Goal: Information Seeking & Learning: Learn about a topic

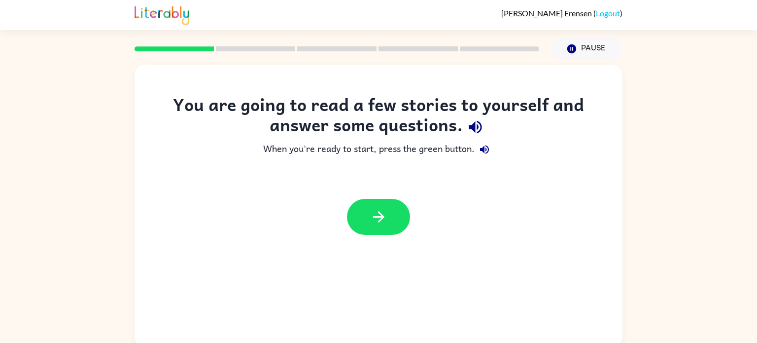
scroll to position [4, 0]
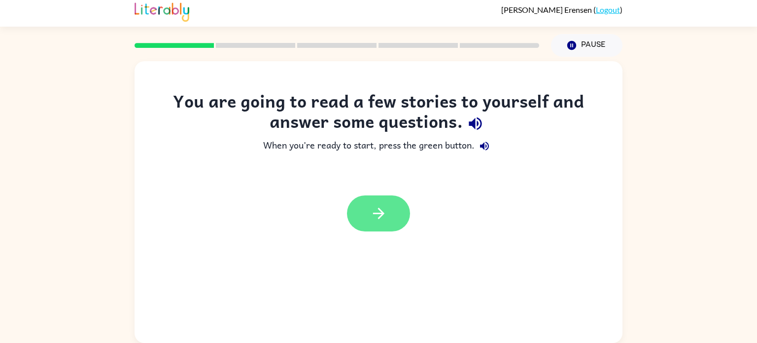
click at [391, 217] on button "button" at bounding box center [378, 213] width 63 height 36
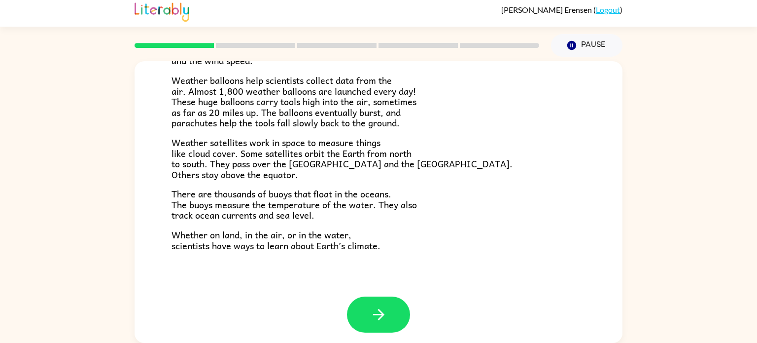
scroll to position [276, 0]
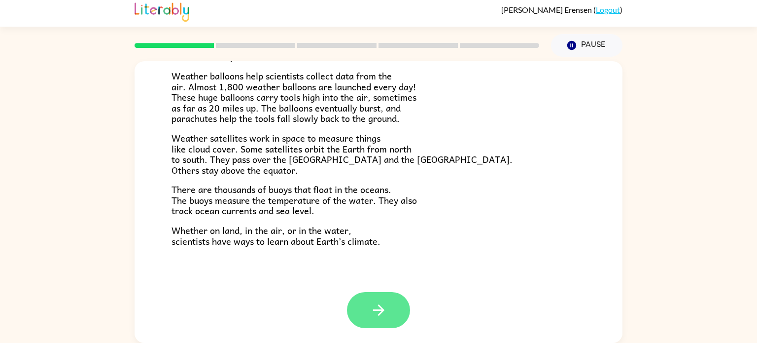
click at [380, 325] on button "button" at bounding box center [378, 310] width 63 height 36
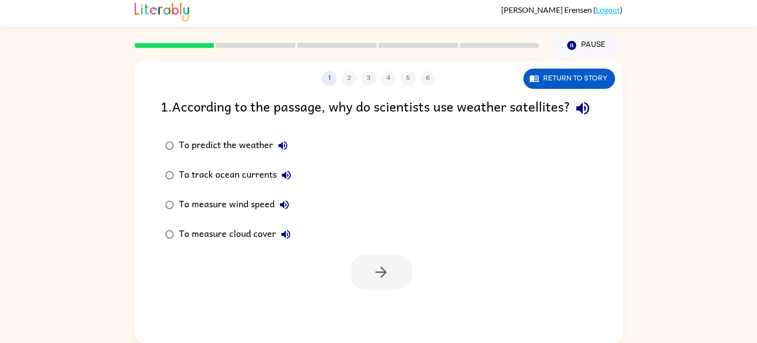
scroll to position [0, 0]
click at [274, 155] on button "To predict the weather" at bounding box center [283, 146] width 20 height 20
click at [249, 185] on div "To track ocean currents" at bounding box center [237, 175] width 117 height 20
click at [287, 179] on icon "button" at bounding box center [286, 175] width 9 height 9
click at [282, 211] on icon "button" at bounding box center [285, 205] width 12 height 12
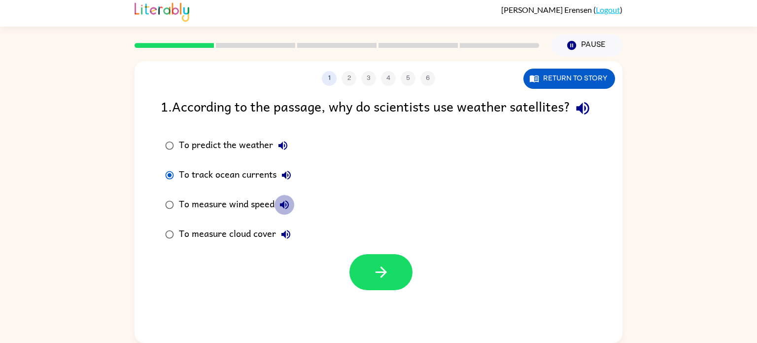
click at [290, 215] on button "To measure wind speed" at bounding box center [285, 205] width 20 height 20
click at [307, 238] on div "To predict the weather To track ocean currents To measure wind speed To measure…" at bounding box center [235, 190] width 148 height 118
click at [288, 211] on icon "button" at bounding box center [285, 205] width 12 height 12
click at [291, 244] on button "To measure cloud cover" at bounding box center [286, 234] width 20 height 20
click at [287, 150] on icon "button" at bounding box center [283, 145] width 9 height 9
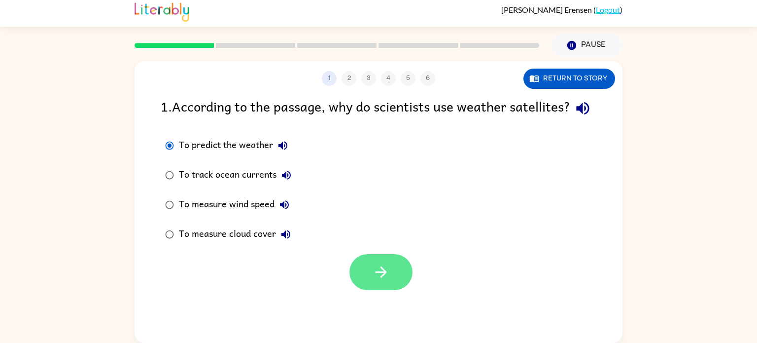
click at [384, 290] on button "button" at bounding box center [381, 272] width 63 height 36
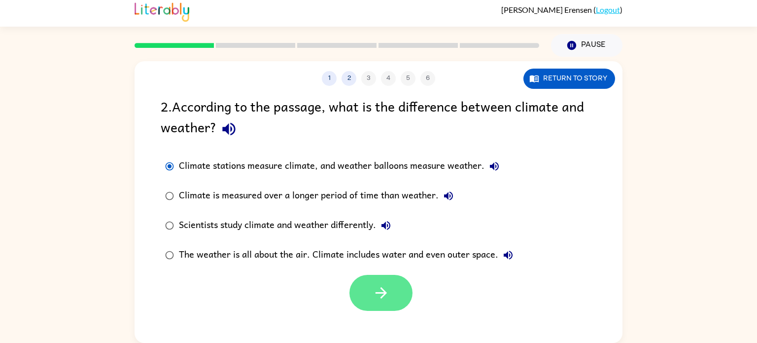
click at [382, 302] on button "button" at bounding box center [381, 293] width 63 height 36
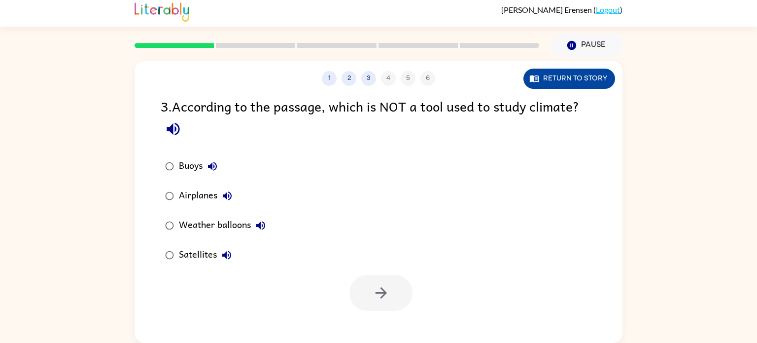
click at [591, 81] on button "Return to story" at bounding box center [570, 79] width 92 height 20
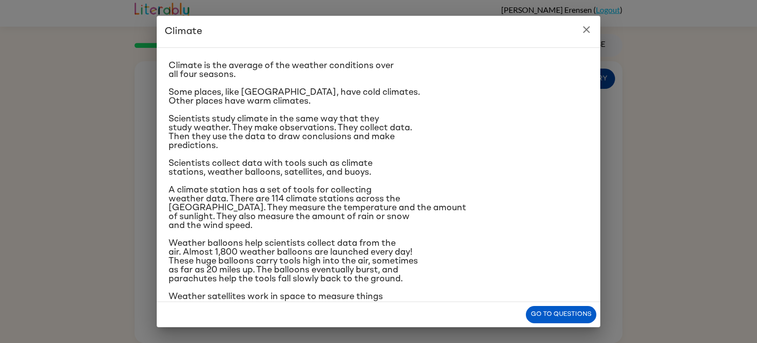
scroll to position [18, 0]
click at [594, 34] on button "close" at bounding box center [587, 30] width 20 height 20
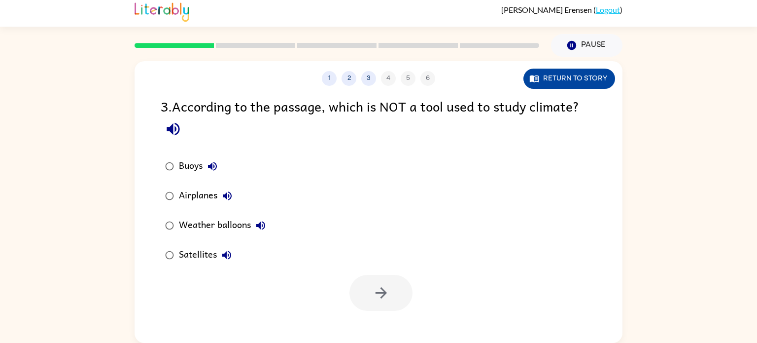
click at [602, 80] on button "Return to story" at bounding box center [570, 79] width 92 height 20
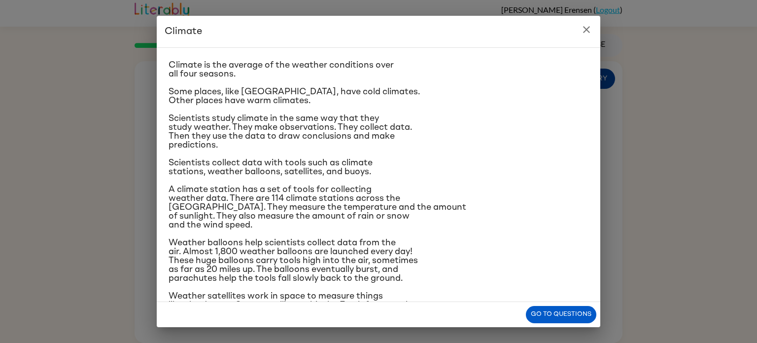
scroll to position [0, 0]
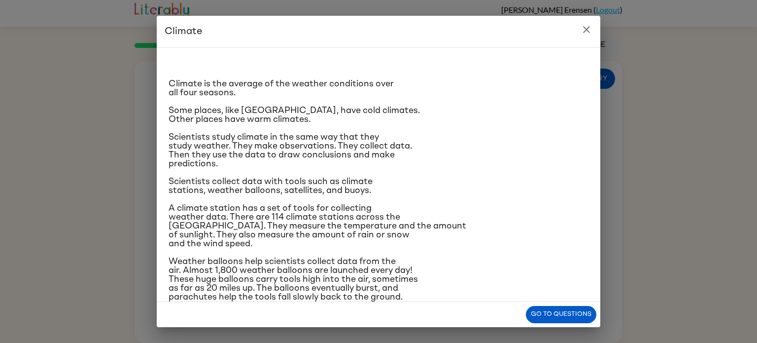
click at [588, 31] on icon "close" at bounding box center [586, 29] width 7 height 7
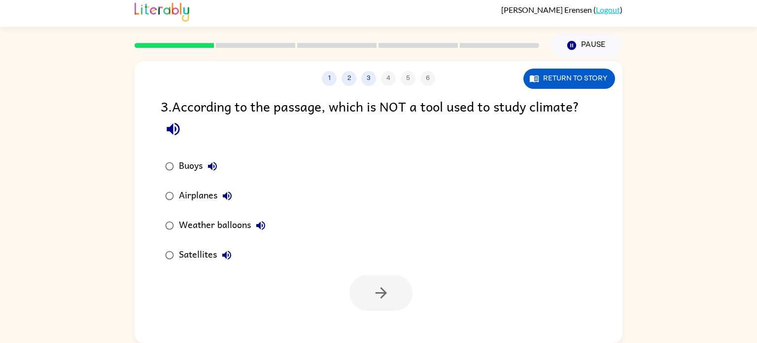
click at [259, 232] on button "Weather balloons" at bounding box center [261, 225] width 20 height 20
click at [269, 229] on button "Weather balloons" at bounding box center [261, 225] width 20 height 20
click at [371, 296] on button "button" at bounding box center [381, 293] width 63 height 36
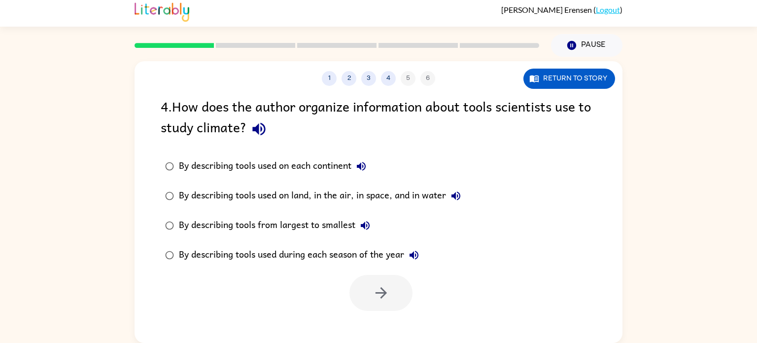
click at [579, 109] on div "4 . How does the author organize information about tools scientists use to stud…" at bounding box center [379, 119] width 436 height 46
click at [587, 77] on button "Return to story" at bounding box center [570, 79] width 92 height 20
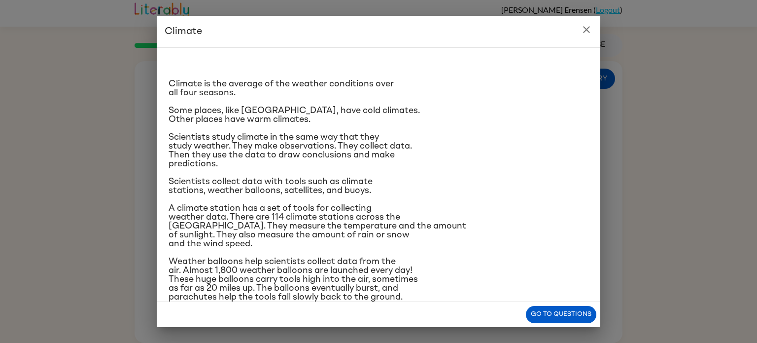
click at [588, 29] on icon "close" at bounding box center [586, 29] width 7 height 7
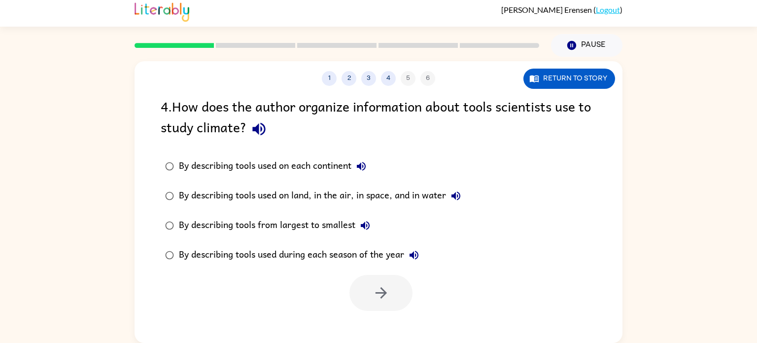
click at [273, 154] on label "By describing tools used on each continent" at bounding box center [313, 166] width 316 height 30
click at [385, 299] on icon "button" at bounding box center [381, 292] width 17 height 17
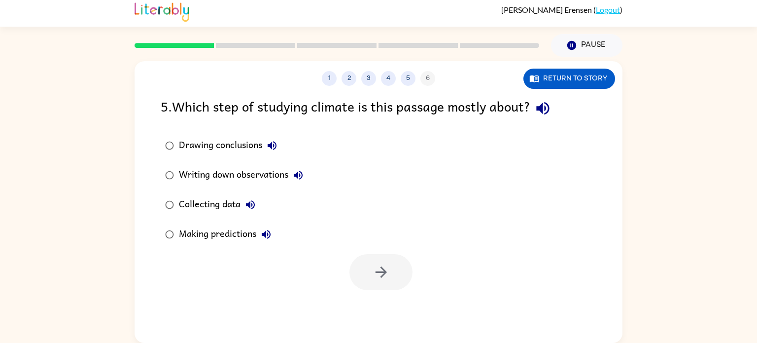
click at [241, 244] on div "Making predictions" at bounding box center [227, 234] width 97 height 20
click at [408, 273] on button "button" at bounding box center [381, 272] width 63 height 36
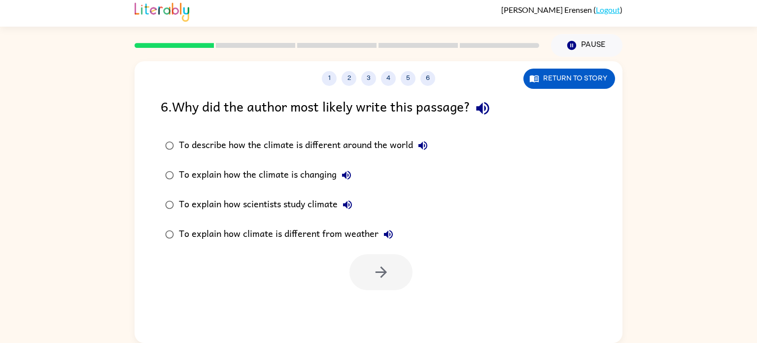
click at [351, 199] on icon "button" at bounding box center [348, 205] width 12 height 12
click at [187, 201] on div "To explain how scientists study climate" at bounding box center [268, 205] width 179 height 20
click at [396, 262] on button "button" at bounding box center [381, 272] width 63 height 36
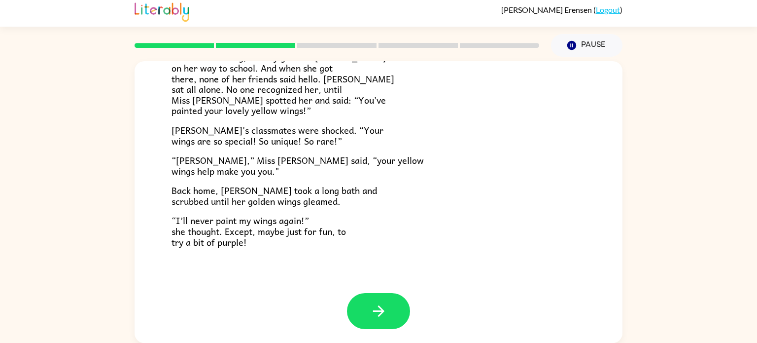
scroll to position [276, 0]
click at [368, 294] on button "button" at bounding box center [378, 310] width 63 height 36
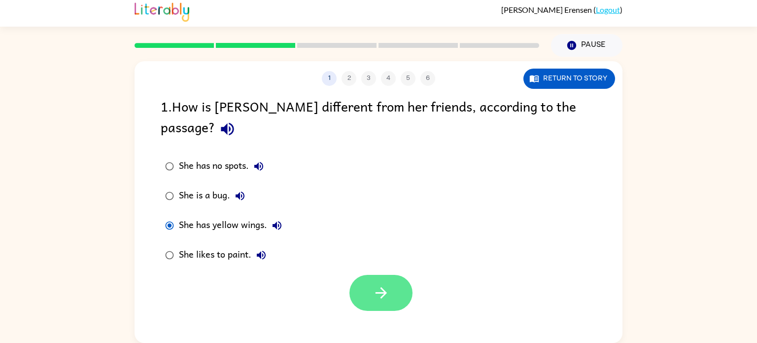
click at [383, 284] on icon "button" at bounding box center [381, 292] width 17 height 17
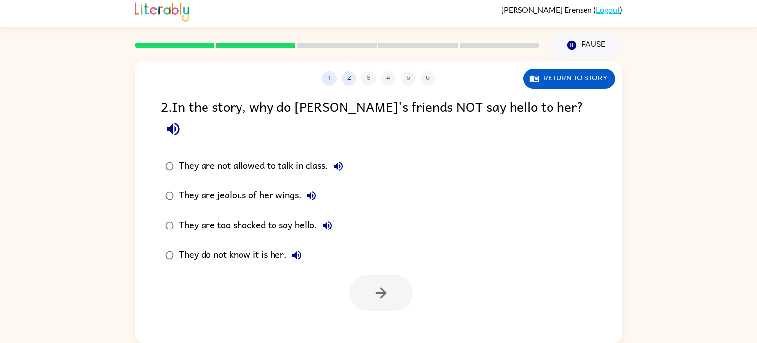
click at [2, 229] on div "1 2 3 4 5 6 Return to story 2 . In the story, why do [PERSON_NAME]'s friends NO…" at bounding box center [378, 200] width 757 height 286
click at [182, 120] on icon "button" at bounding box center [173, 128] width 17 height 17
click at [220, 245] on label "They do not know it is her." at bounding box center [254, 255] width 198 height 30
click at [396, 245] on div "They are not allowed to talk in class. They are jealous of her wings. They are …" at bounding box center [392, 210] width 462 height 118
click at [389, 288] on button "button" at bounding box center [381, 293] width 63 height 36
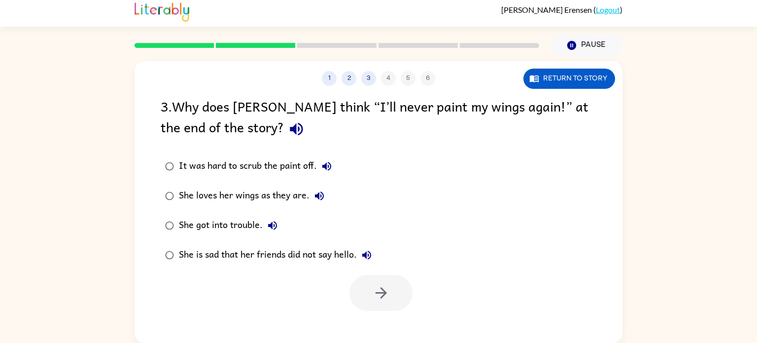
click at [237, 192] on div "She loves her wings as they are." at bounding box center [254, 196] width 150 height 20
click at [390, 300] on button "button" at bounding box center [381, 293] width 63 height 36
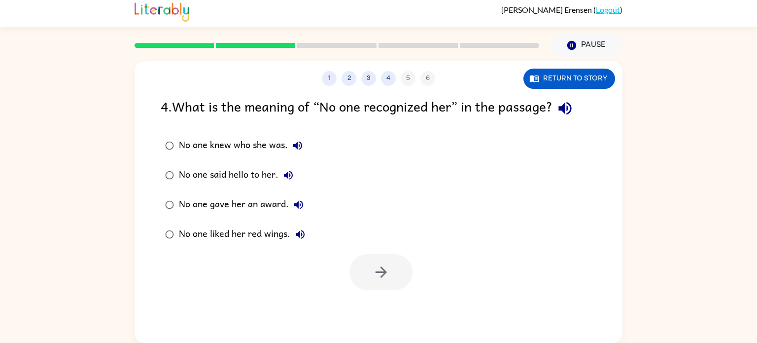
click at [6, 30] on div "[PERSON_NAME] ( Logout ) Pause Pause 1 2 3 4 5 6 Return to story 4 . What is th…" at bounding box center [378, 169] width 757 height 347
click at [274, 137] on div "No one knew who she was." at bounding box center [243, 146] width 129 height 20
click at [386, 271] on icon "button" at bounding box center [380, 271] width 11 height 11
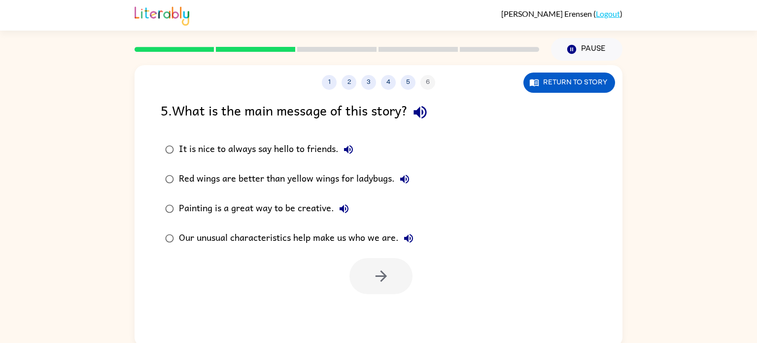
click at [335, 244] on div "Our unusual characteristics help make us who we are." at bounding box center [299, 238] width 240 height 20
click at [380, 283] on icon "button" at bounding box center [381, 275] width 17 height 17
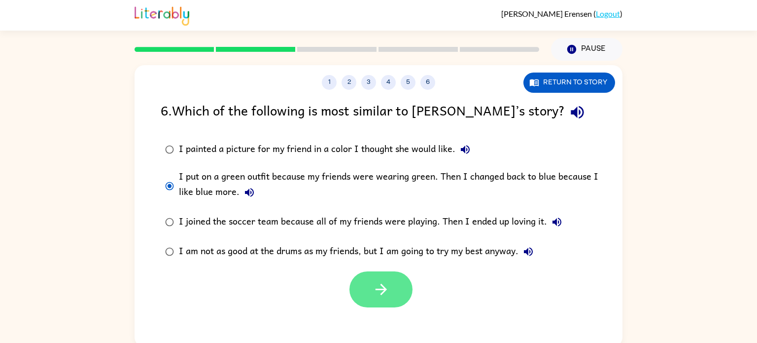
click at [375, 295] on icon "button" at bounding box center [381, 289] width 17 height 17
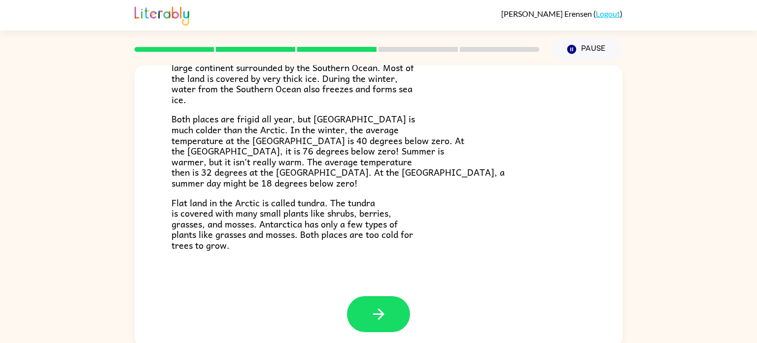
scroll to position [4, 0]
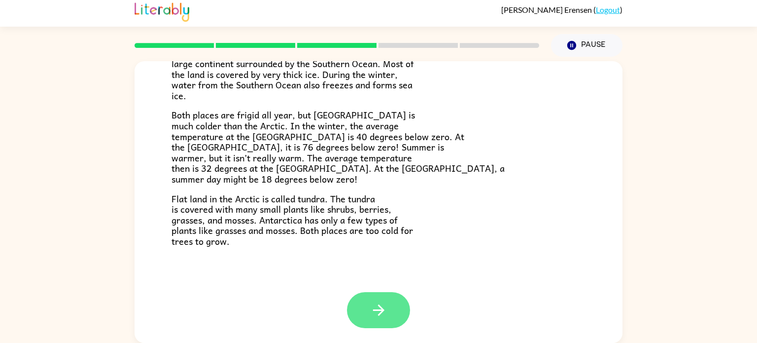
click at [383, 314] on icon "button" at bounding box center [378, 309] width 17 height 17
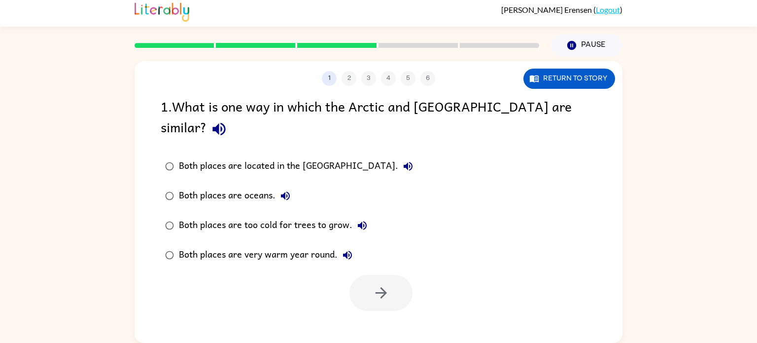
scroll to position [0, 0]
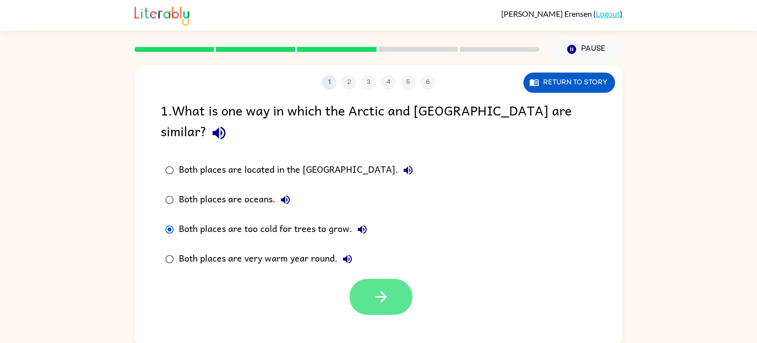
click at [387, 287] on button "button" at bounding box center [381, 297] width 63 height 36
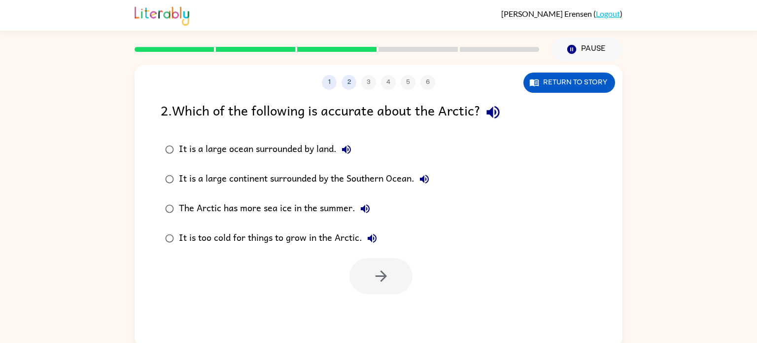
click at [295, 201] on div "The Arctic has more sea ice in the summer." at bounding box center [277, 209] width 196 height 20
click at [392, 276] on button "button" at bounding box center [381, 276] width 63 height 36
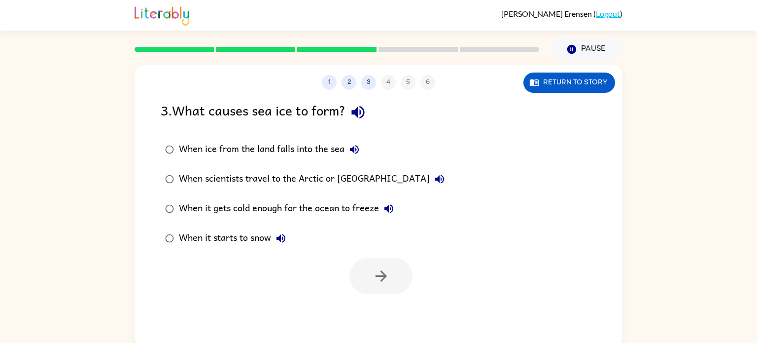
click at [310, 207] on div "When it gets cold enough for the ocean to freeze" at bounding box center [289, 209] width 220 height 20
click at [412, 280] on button "button" at bounding box center [381, 276] width 63 height 36
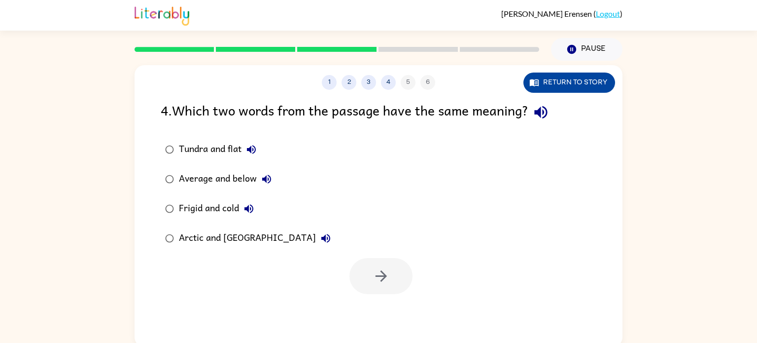
click at [587, 73] on button "Return to story" at bounding box center [570, 82] width 92 height 20
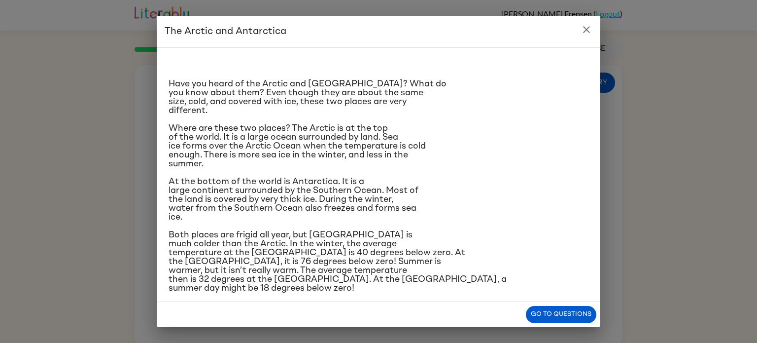
click at [596, 28] on button "close" at bounding box center [587, 30] width 20 height 20
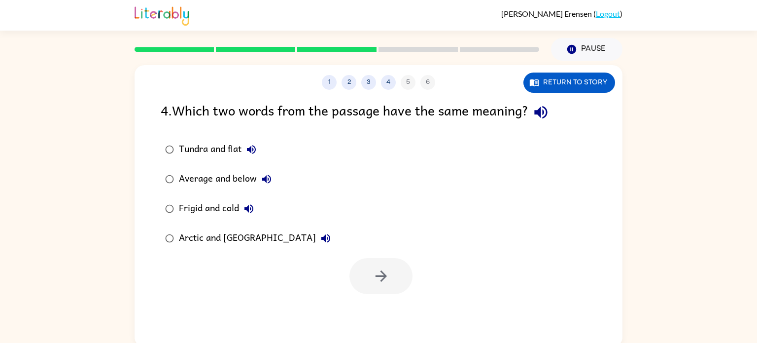
click at [211, 233] on div "Arctic and [GEOGRAPHIC_DATA]" at bounding box center [257, 238] width 157 height 20
click at [227, 146] on div "Tundra and flat" at bounding box center [220, 150] width 82 height 20
click at [227, 177] on div "Average and below" at bounding box center [228, 179] width 98 height 20
click at [221, 234] on div "Arctic and [GEOGRAPHIC_DATA]" at bounding box center [257, 238] width 157 height 20
click at [388, 280] on icon "button" at bounding box center [381, 275] width 17 height 17
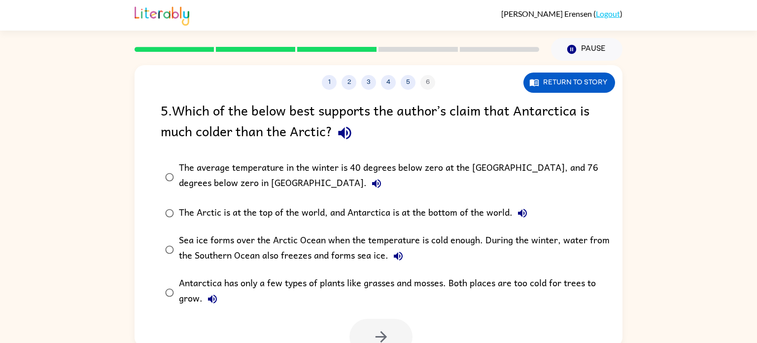
scroll to position [8, 0]
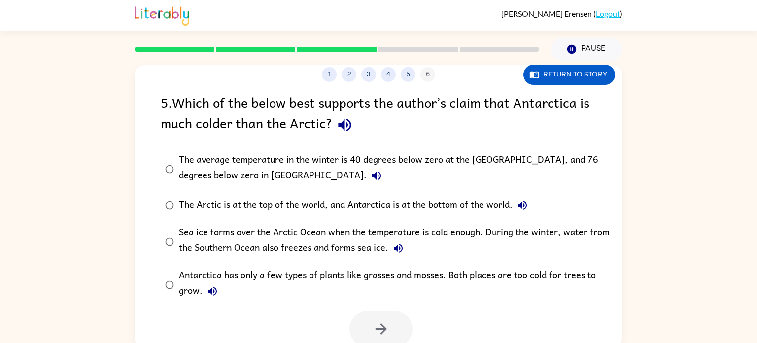
click at [317, 277] on div "Antarctica has only a few types of plants like grasses and mosses. Both places …" at bounding box center [394, 284] width 431 height 33
click at [400, 331] on button "button" at bounding box center [381, 329] width 63 height 36
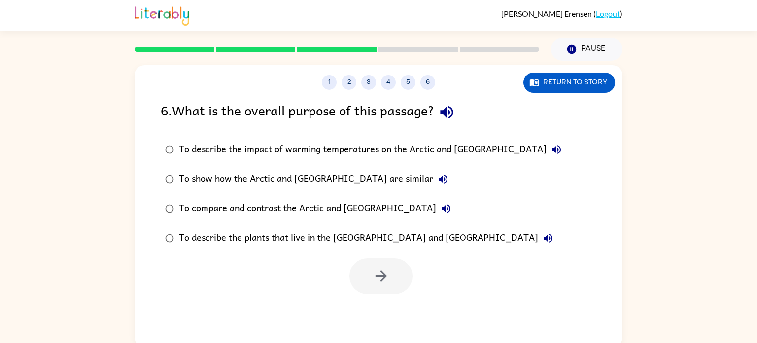
scroll to position [0, 0]
click at [720, 60] on div "[PERSON_NAME] ( Logout ) Pause Pause 1 2 3 4 5 6 Return to story 6 . What is th…" at bounding box center [378, 173] width 757 height 347
click at [327, 139] on label "To describe the impact of warming temperatures on the Arctic and [GEOGRAPHIC_DA…" at bounding box center [363, 150] width 416 height 30
click at [371, 271] on button "button" at bounding box center [381, 276] width 63 height 36
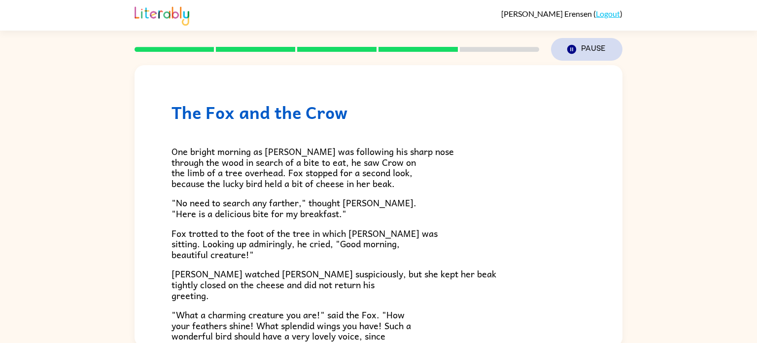
click at [577, 53] on button "Pause Pause" at bounding box center [587, 49] width 72 height 23
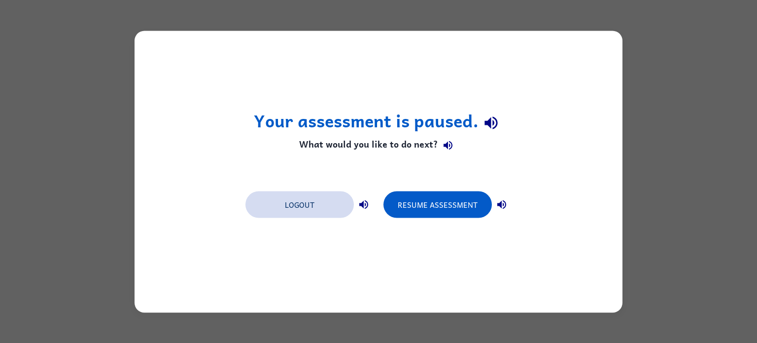
click at [288, 216] on button "Logout" at bounding box center [300, 204] width 108 height 27
